Goal: Check status

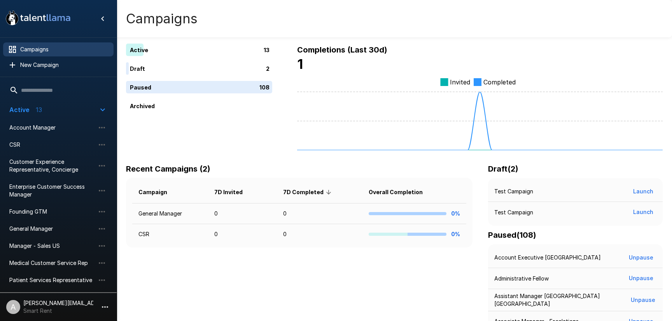
drag, startPoint x: 253, startPoint y: 110, endPoint x: 208, endPoint y: 112, distance: 45.1
click at [234, 113] on div "Active 13 Draft 2 Paused 108 Archived" at bounding box center [199, 97] width 146 height 107
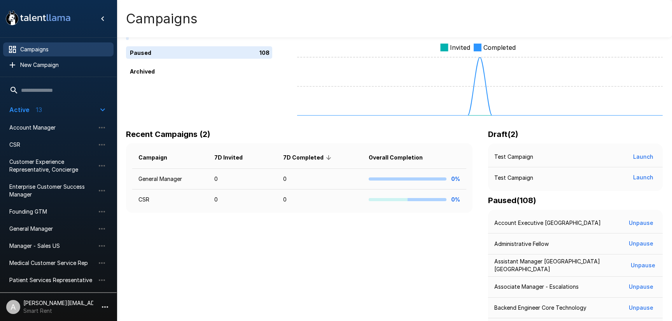
scroll to position [102, 0]
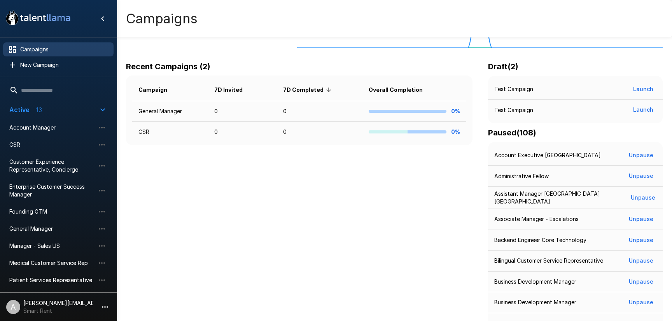
drag, startPoint x: 274, startPoint y: 198, endPoint x: 267, endPoint y: 174, distance: 25.1
click at [107, 304] on icon "button" at bounding box center [104, 306] width 9 height 9
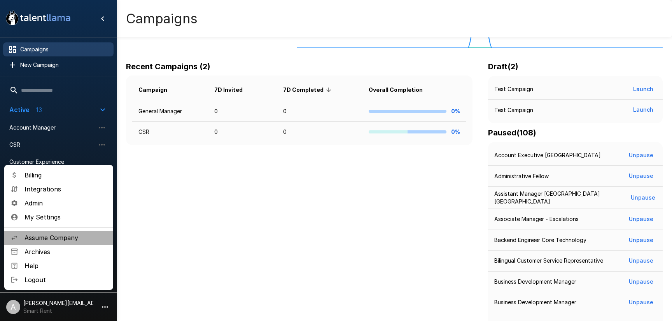
click at [68, 232] on li "Assume Company" at bounding box center [58, 238] width 109 height 14
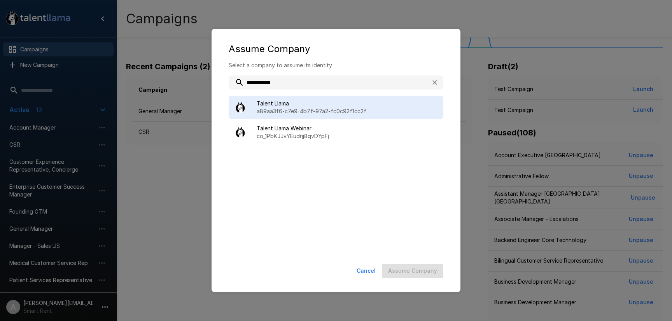
type input "**********"
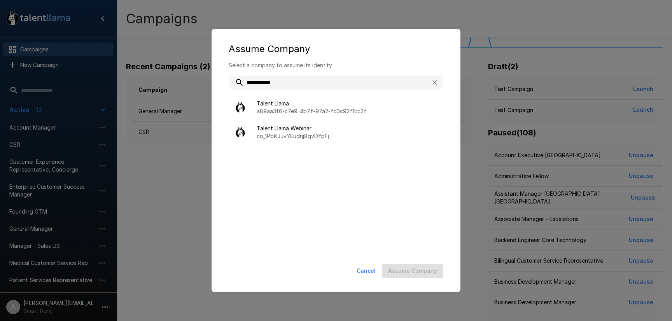
click at [290, 115] on p "a89aa3f6-c7e9-4b7f-97a2-fc0c92f1cc2f" at bounding box center [347, 111] width 180 height 8
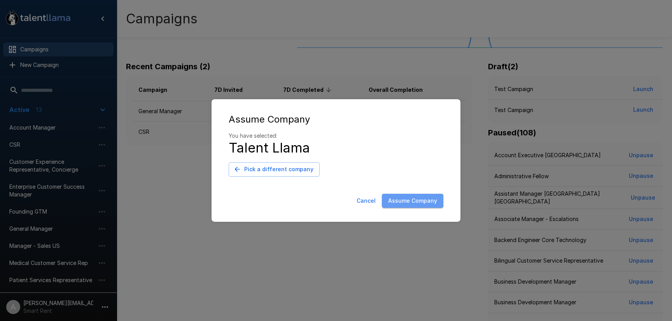
click at [413, 196] on button "Assume Company" at bounding box center [412, 201] width 61 height 14
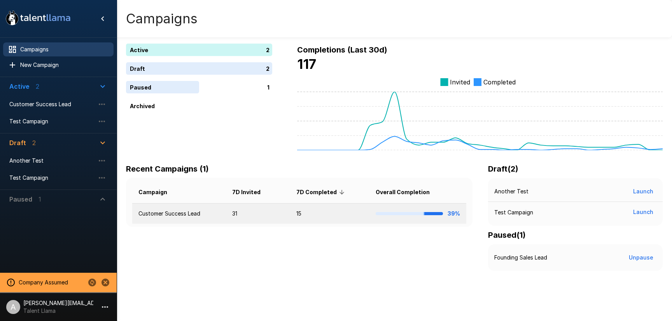
click at [312, 212] on td "15" at bounding box center [329, 213] width 79 height 21
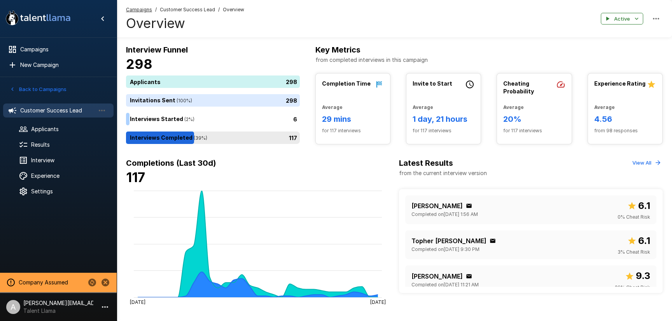
click at [255, 138] on div "117" at bounding box center [214, 137] width 177 height 12
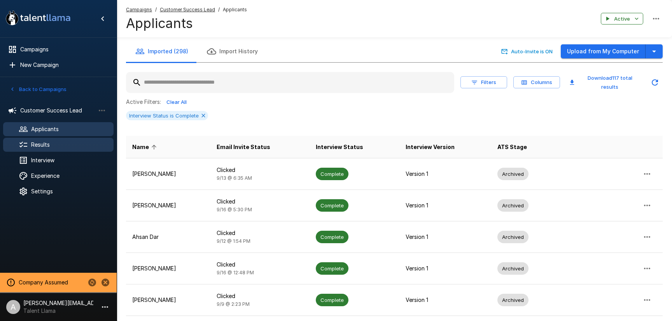
click at [42, 144] on span "Results" at bounding box center [69, 145] width 76 height 8
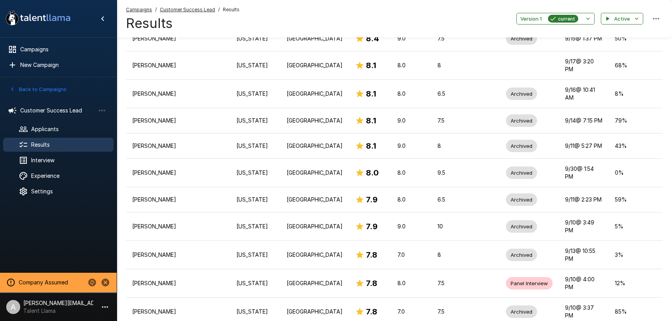
scroll to position [433, 0]
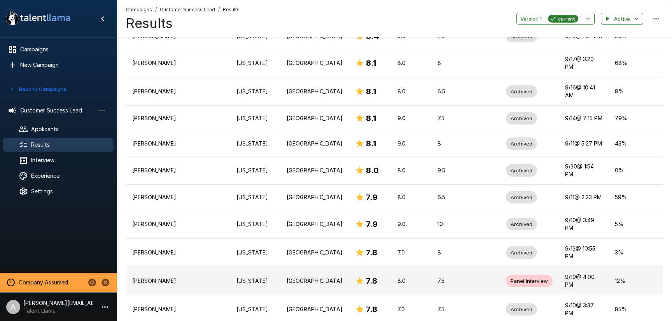
click at [256, 267] on td "[US_STATE]" at bounding box center [255, 281] width 50 height 28
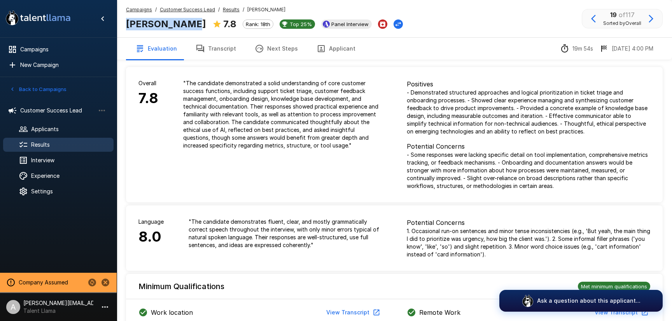
drag, startPoint x: 183, startPoint y: 24, endPoint x: 120, endPoint y: 25, distance: 62.6
click at [117, 25] on div "Campaigns / Customer Success Lead / Results / [PERSON_NAME] [PERSON_NAME] 7.8 R…" at bounding box center [394, 18] width 555 height 37
copy b "[PERSON_NAME]"
click at [327, 51] on button "Applicant" at bounding box center [336, 49] width 58 height 22
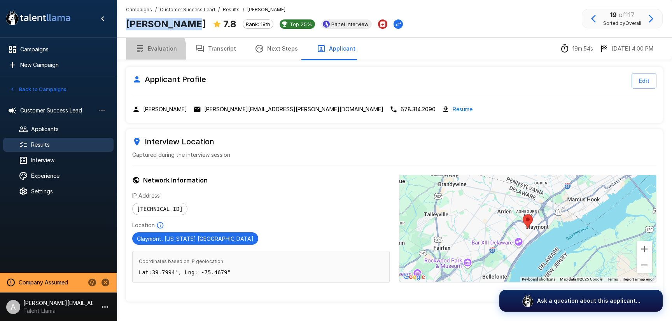
click at [141, 52] on icon "button" at bounding box center [139, 48] width 9 height 9
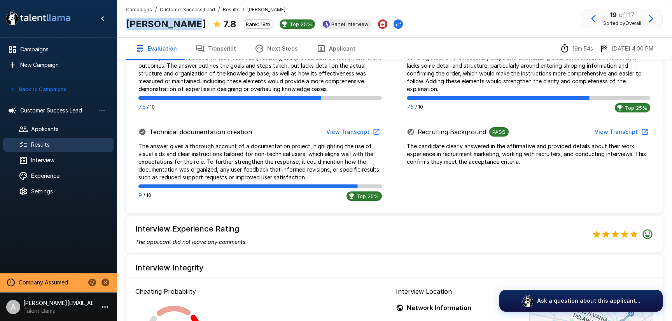
scroll to position [563, 0]
